Goal: Information Seeking & Learning: Stay updated

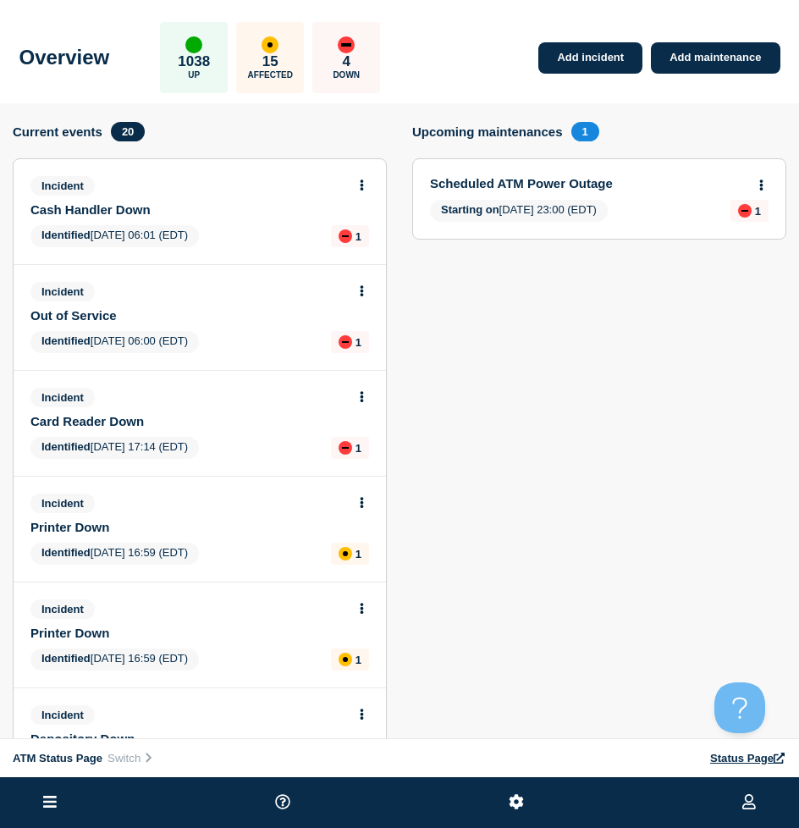
click at [49, 790] on li at bounding box center [50, 802] width 24 height 51
click at [54, 805] on icon at bounding box center [50, 802] width 14 height 16
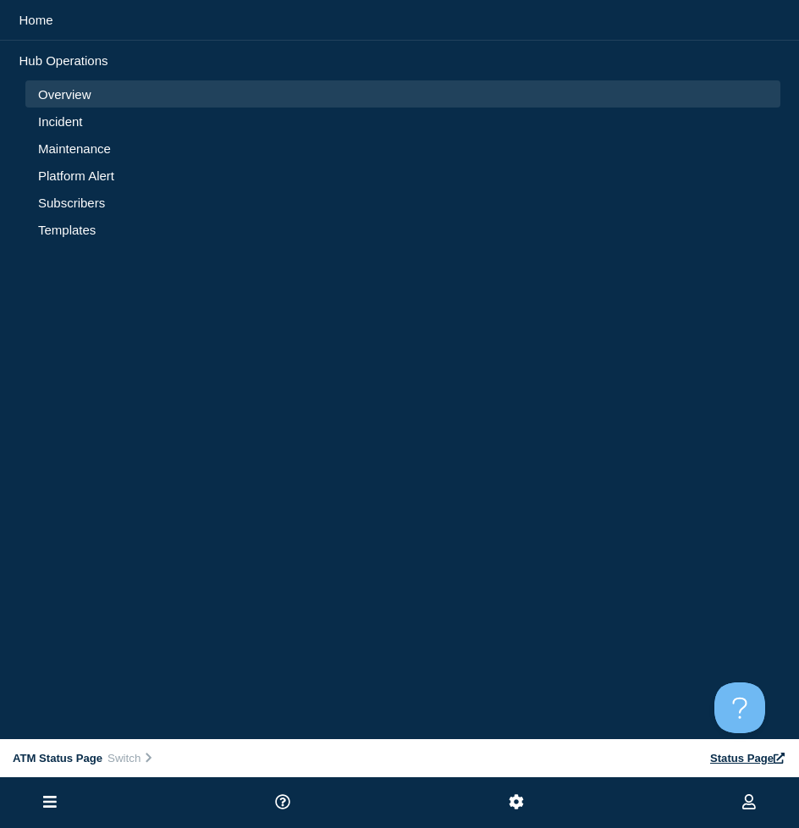
click at [65, 126] on link "Incident" at bounding box center [403, 121] width 730 height 14
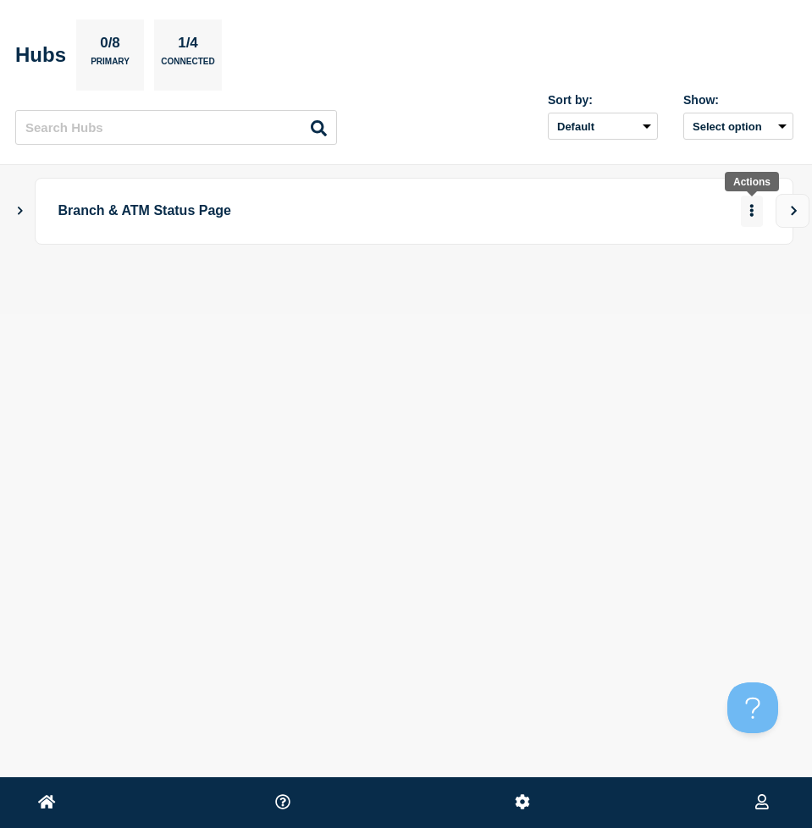
click at [749, 209] on icon "More actions" at bounding box center [751, 210] width 5 height 13
click at [723, 262] on link "View Status Page" at bounding box center [722, 262] width 124 height 14
click at [25, 212] on icon "Show Connected Hubs" at bounding box center [19, 210] width 11 height 8
click at [727, 293] on icon "button" at bounding box center [724, 294] width 13 height 11
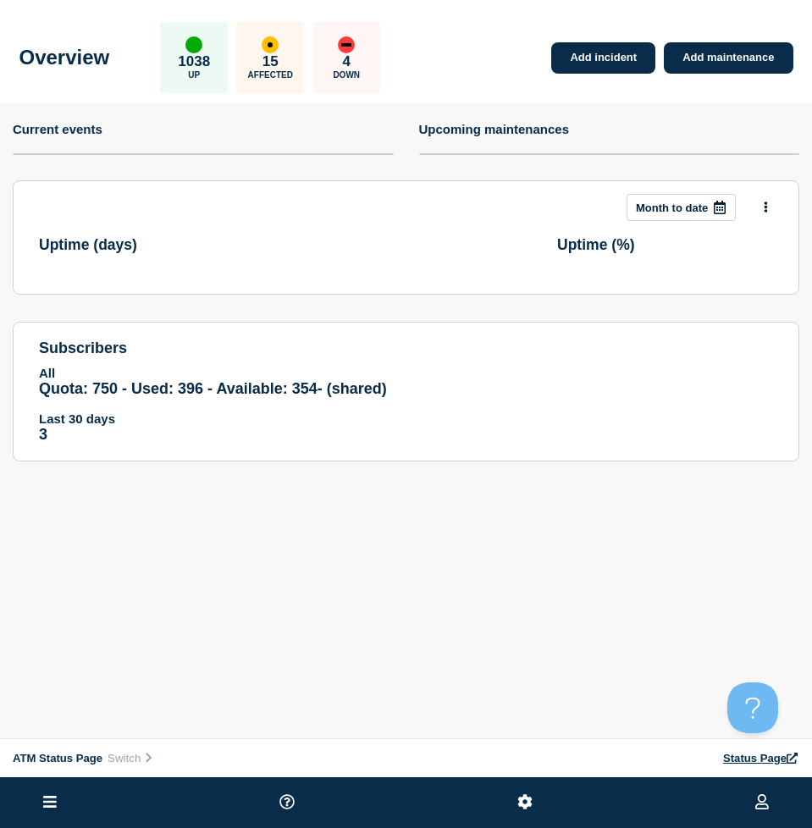
click at [47, 805] on icon at bounding box center [50, 802] width 14 height 16
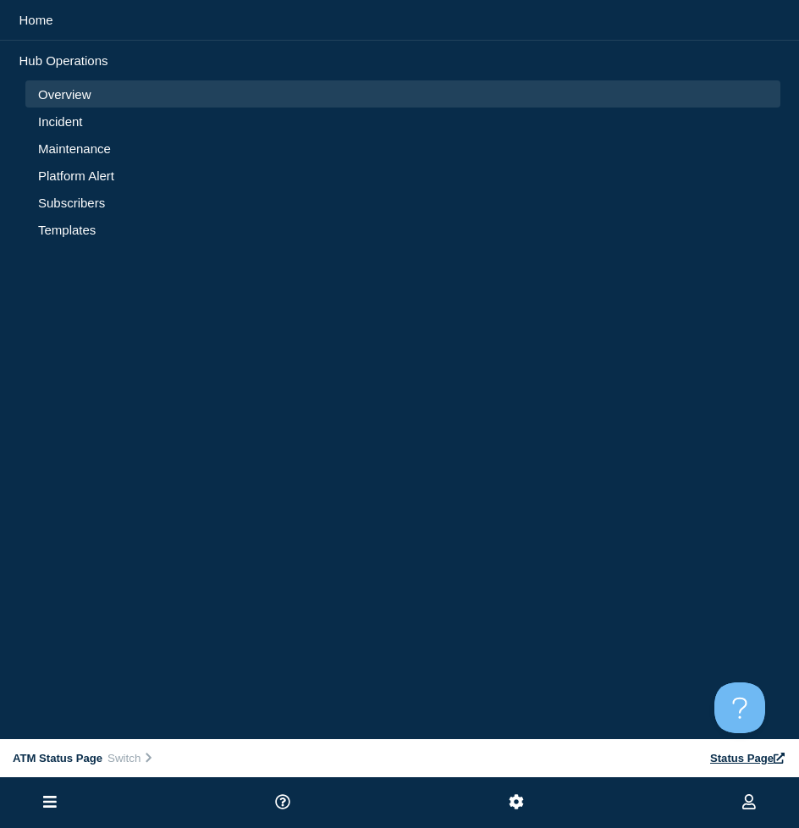
click at [63, 115] on link "Incident" at bounding box center [403, 121] width 730 height 14
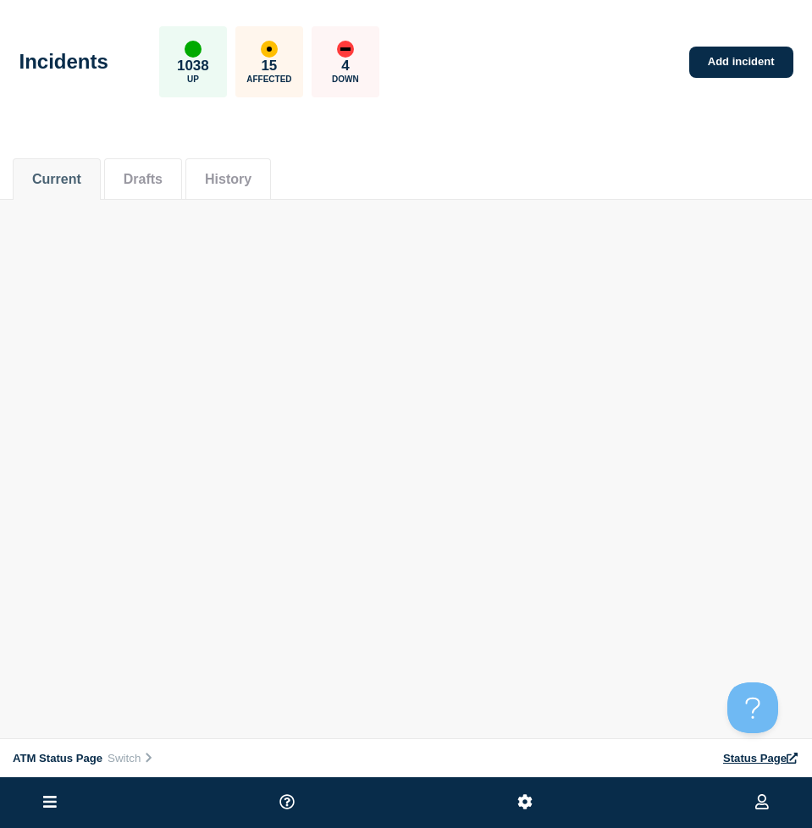
click at [70, 174] on button "Current" at bounding box center [56, 179] width 49 height 15
